Goal: Information Seeking & Learning: Learn about a topic

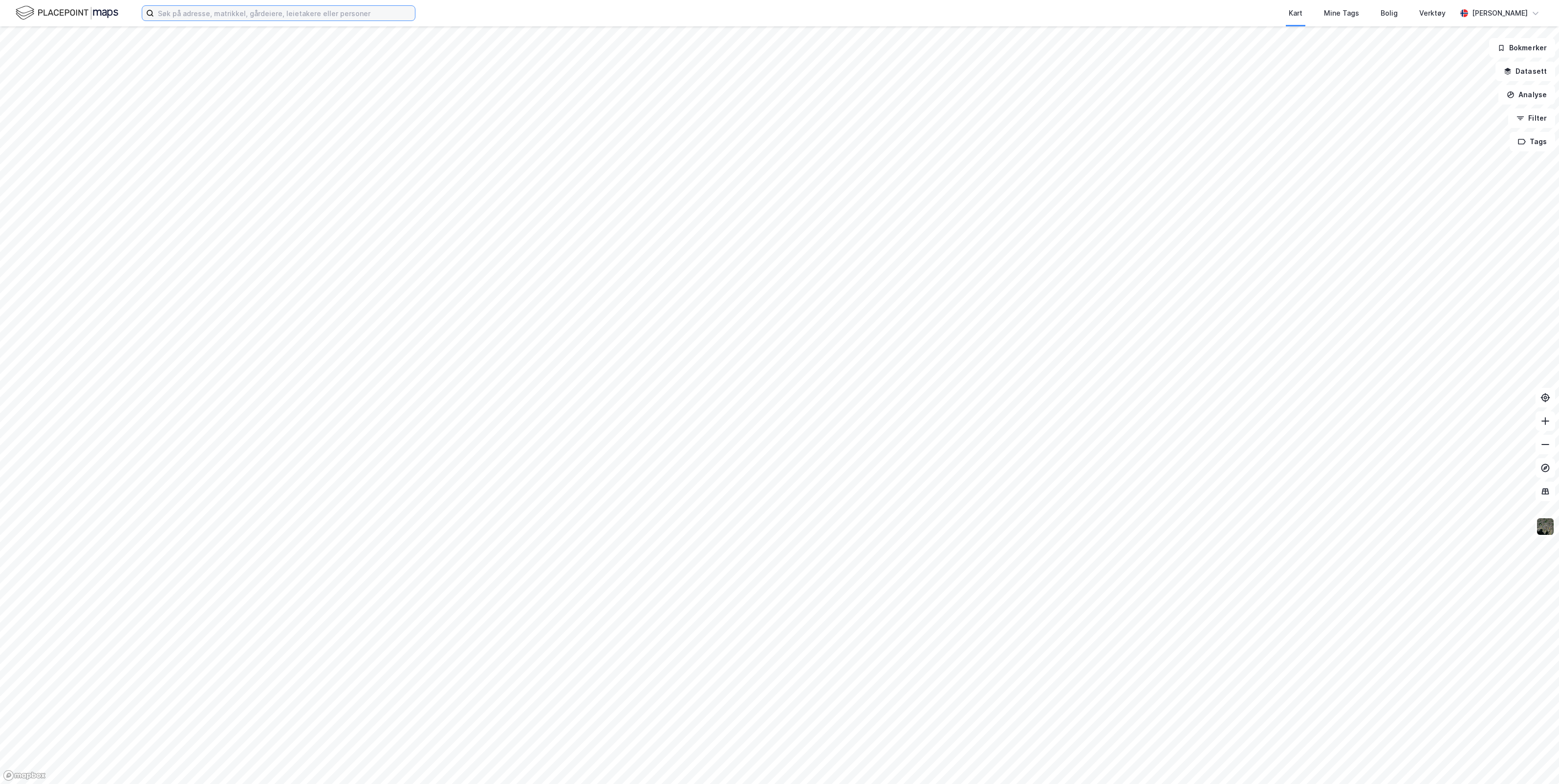
click at [260, 14] on input at bounding box center [284, 13] width 261 height 15
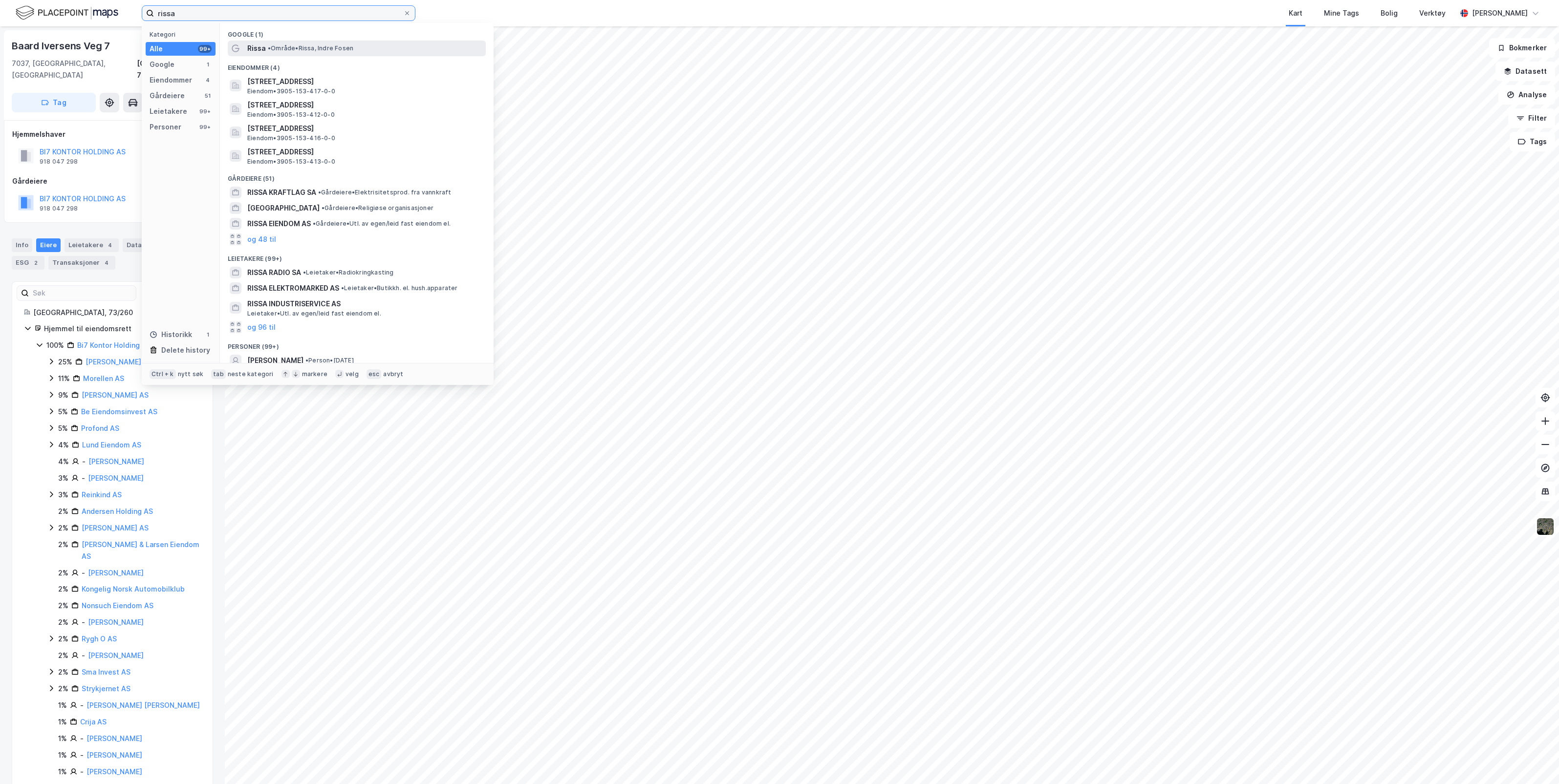
type input "rissa"
click at [297, 49] on span "• Område • Rissa, Indre Fosen" at bounding box center [310, 48] width 85 height 8
